Goal: Information Seeking & Learning: Check status

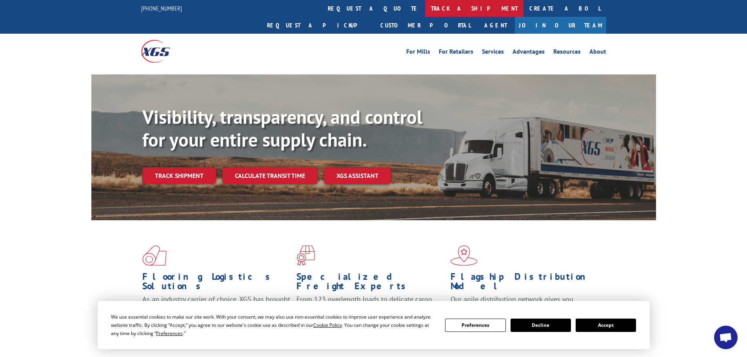
click at [425, 10] on link "track a shipment" at bounding box center [474, 8] width 98 height 17
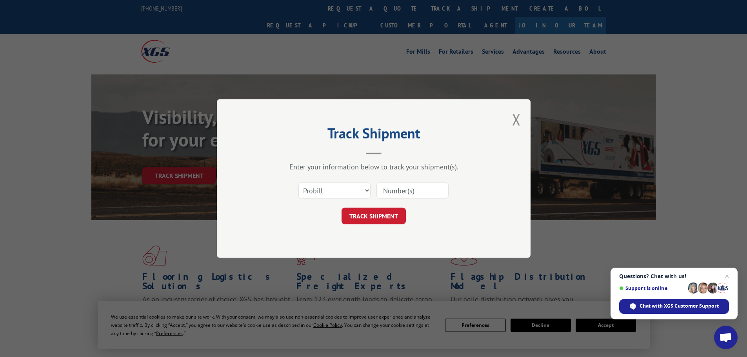
click at [393, 185] on input at bounding box center [412, 190] width 72 height 16
paste input "17591495"
type input "17591495"
click at [404, 218] on button "TRACK SHIPMENT" at bounding box center [374, 216] width 64 height 16
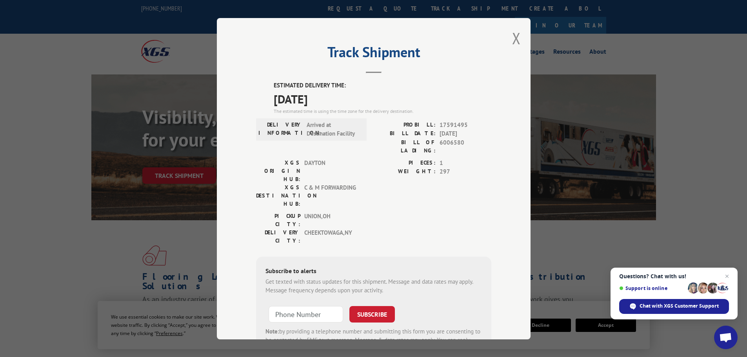
click at [520, 36] on div "Track Shipment ESTIMATED DELIVERY TIME: [DATE] The estimated time is using the …" at bounding box center [374, 179] width 314 height 322
click at [512, 42] on button "Close modal" at bounding box center [516, 38] width 9 height 21
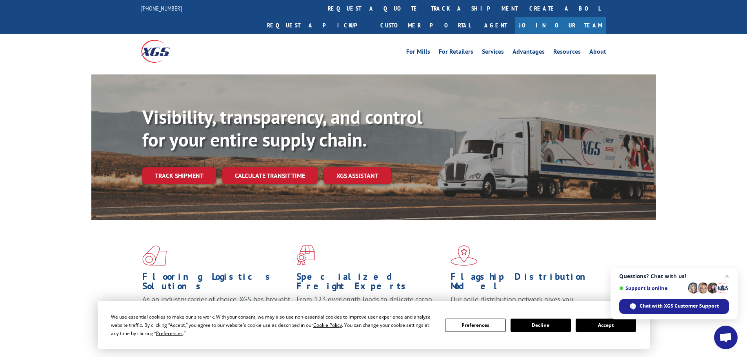
drag, startPoint x: 236, startPoint y: 1, endPoint x: 0, endPoint y: 168, distance: 289.2
click at [0, 168] on div "Visibility, transparency, and control for your entire supply chain. Track shipm…" at bounding box center [373, 155] width 747 height 161
click at [726, 276] on span "Close chat" at bounding box center [727, 277] width 10 height 10
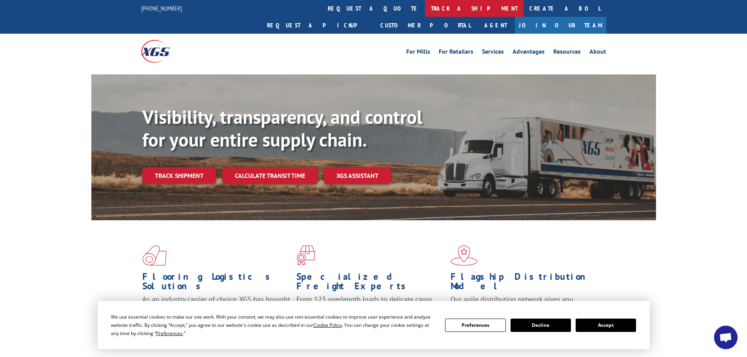
click at [425, 7] on link "track a shipment" at bounding box center [474, 8] width 98 height 17
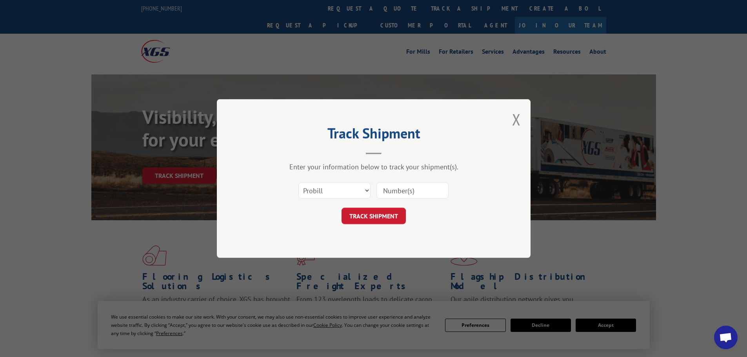
click at [397, 185] on input at bounding box center [412, 190] width 72 height 16
paste input "17591495"
type input "17591495"
click at [377, 225] on div "Track Shipment Enter your information below to track your shipment(s). Select c…" at bounding box center [374, 178] width 314 height 159
click at [377, 224] on button "TRACK SHIPMENT" at bounding box center [374, 216] width 64 height 16
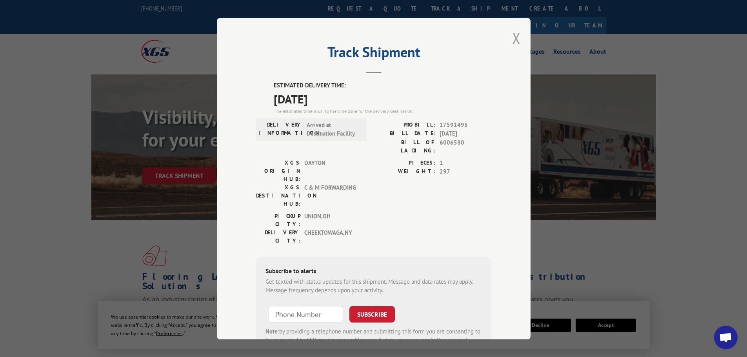
click at [512, 41] on button "Close modal" at bounding box center [516, 38] width 9 height 21
